Goal: Check status

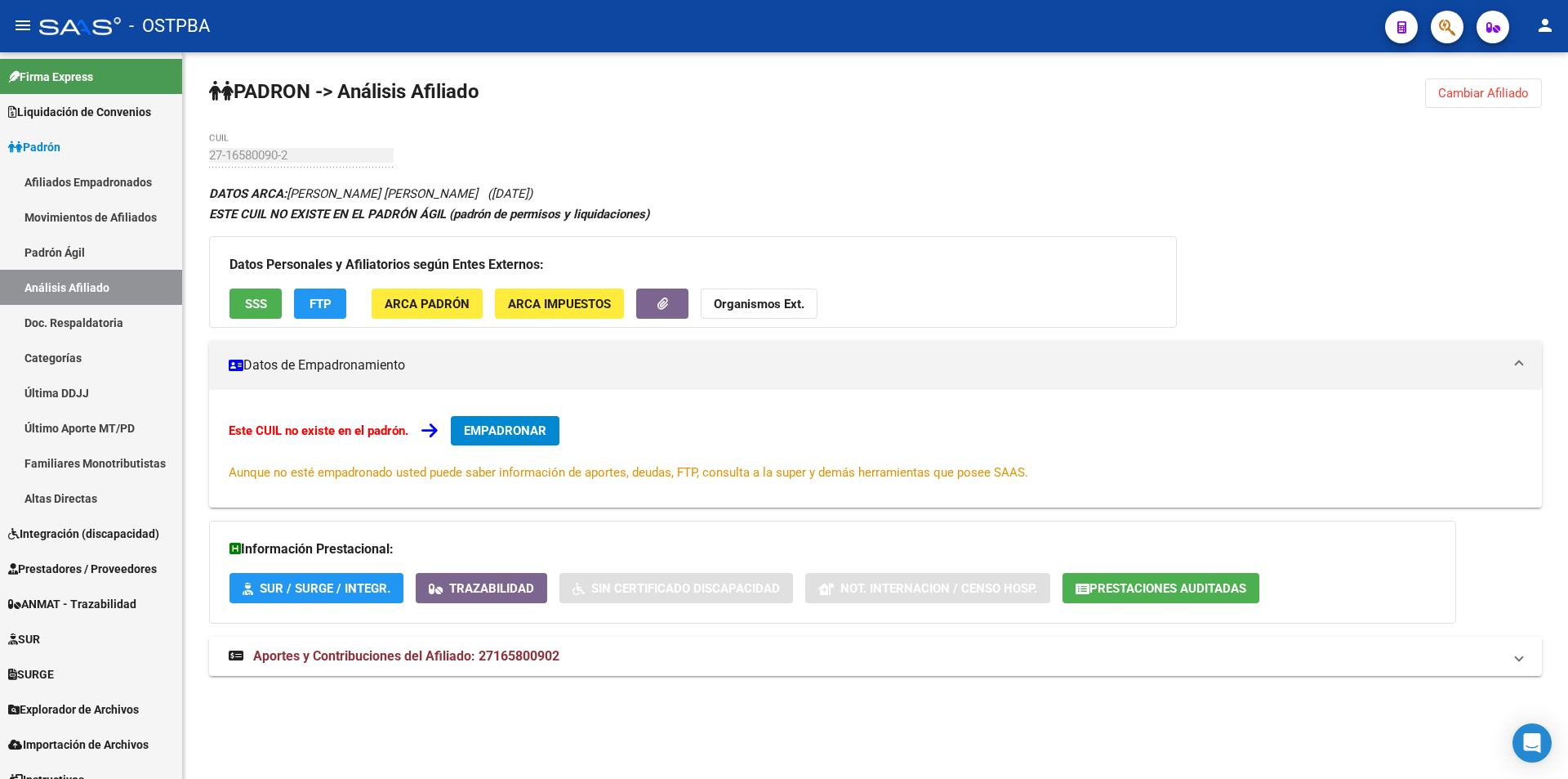
click at [1439, 87] on span "Cambiar Afiliado" at bounding box center [1483, 93] width 90 height 15
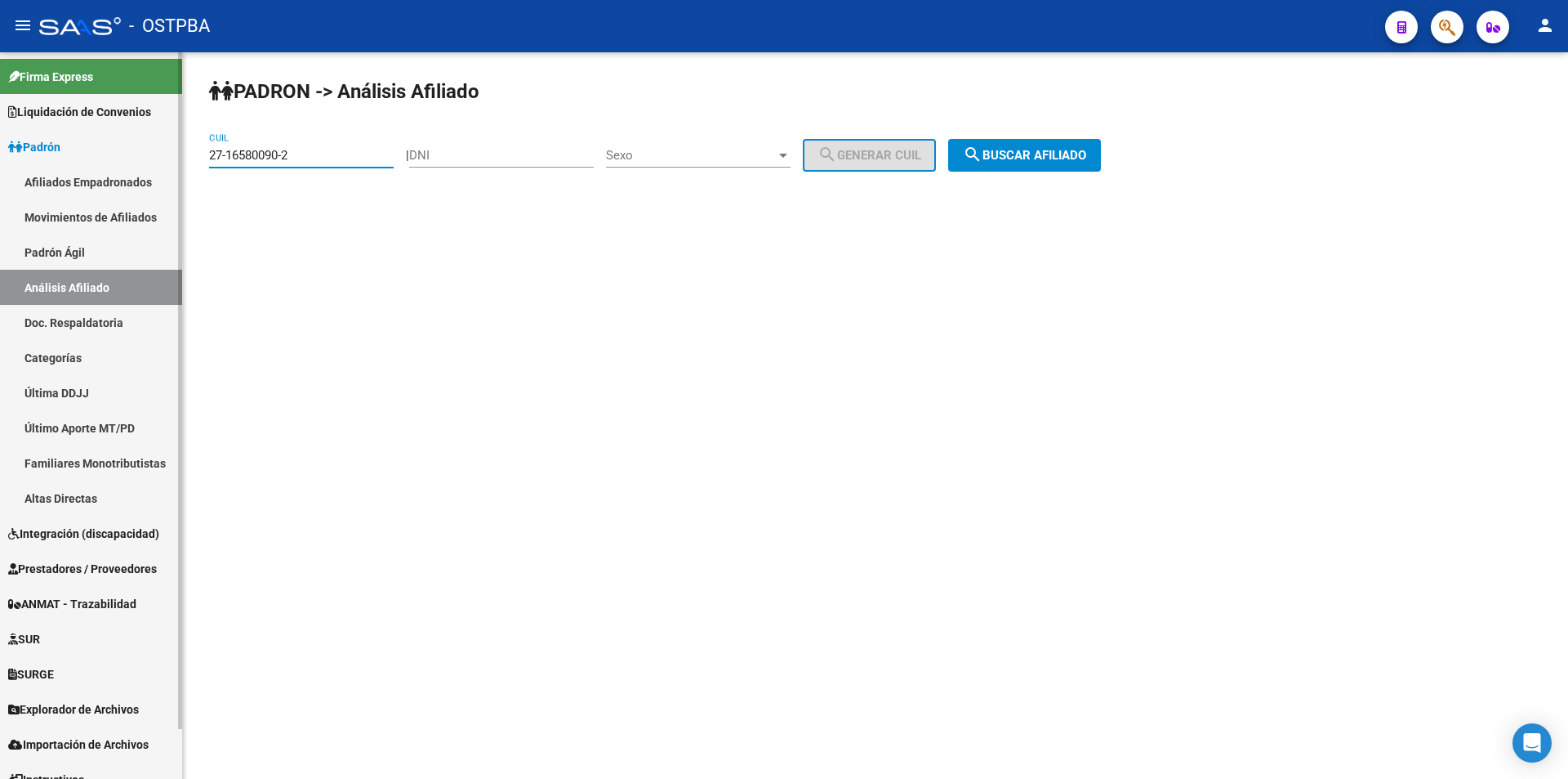
drag, startPoint x: 376, startPoint y: 153, endPoint x: 2, endPoint y: 301, distance: 402.2
click at [0, 194] on mat-sidenav-container "Firma Express Liquidación de Convenios TOTAL x Gerenciador ARCA - Aportes RG / …" at bounding box center [784, 415] width 1568 height 726
drag, startPoint x: 0, startPoint y: 131, endPoint x: 0, endPoint y: 171, distance: 40.0
click at [0, 133] on mat-sidenav-container "Firma Express Liquidación de Convenios TOTAL x Gerenciador ARCA - Aportes RG / …" at bounding box center [784, 415] width 1568 height 726
type input "20-14867423-0"
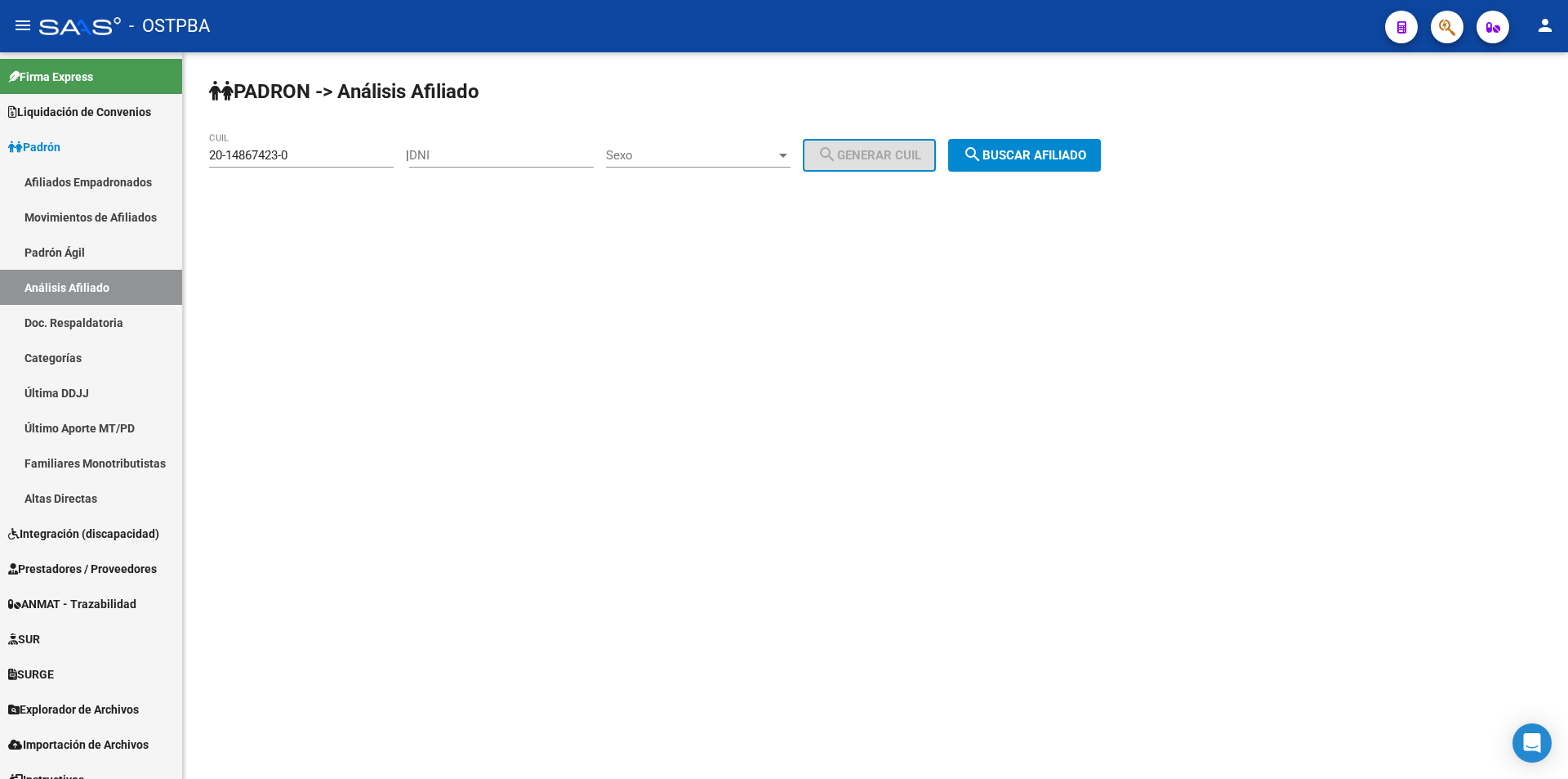
click at [1002, 137] on div "PADRON -> Análisis Afiliado 20-14867423-0 CUIL | DNI Sexo Sexo search Generar C…" at bounding box center [875, 138] width 1385 height 171
click at [1003, 138] on div "PADRON -> Análisis Afiliado 20-14867423-0 CUIL | DNI Sexo Sexo search Generar C…" at bounding box center [875, 138] width 1385 height 171
click at [982, 155] on mat-icon "search" at bounding box center [973, 154] width 20 height 20
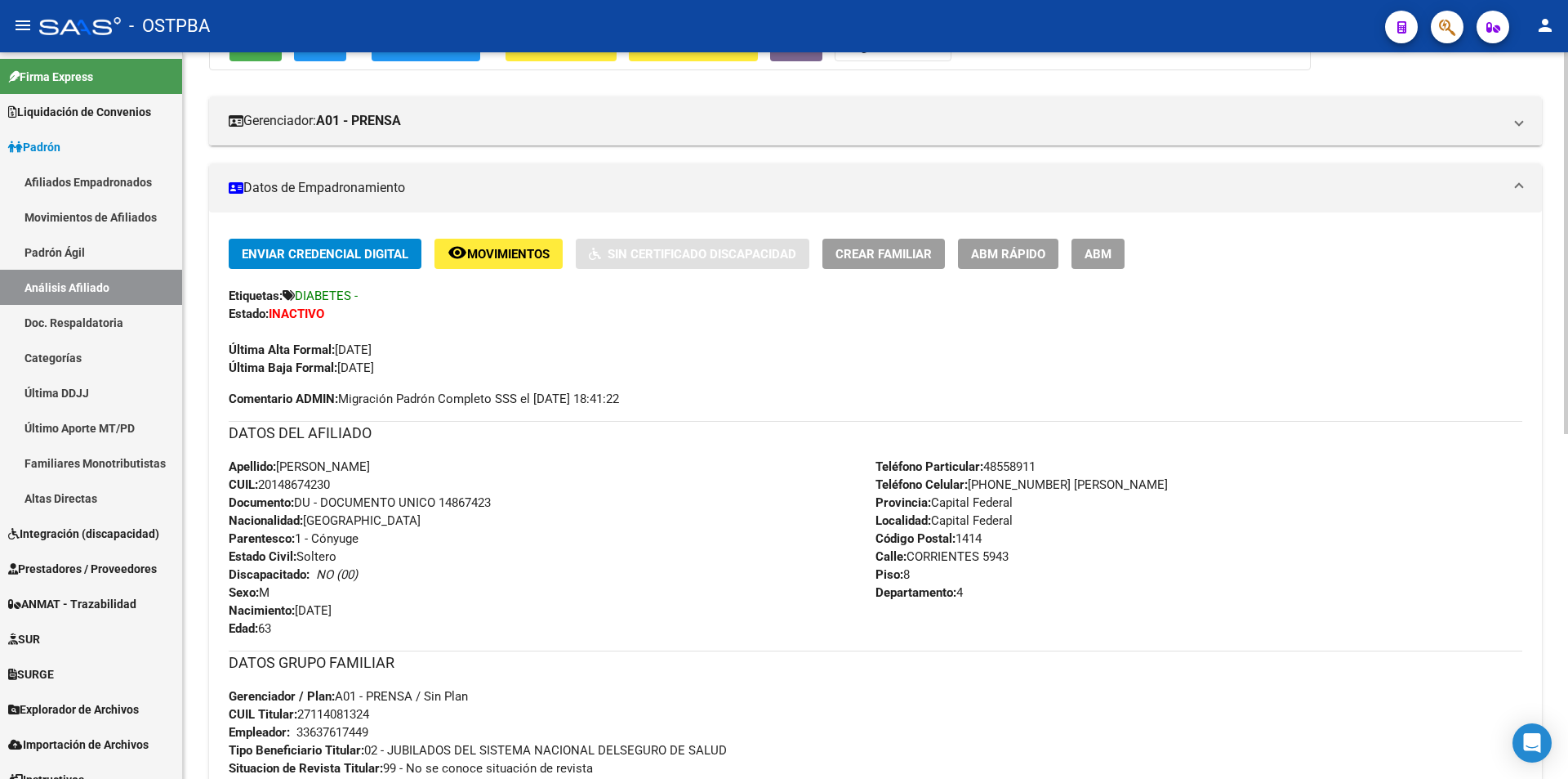
scroll to position [179, 0]
